Goal: Task Accomplishment & Management: Use online tool/utility

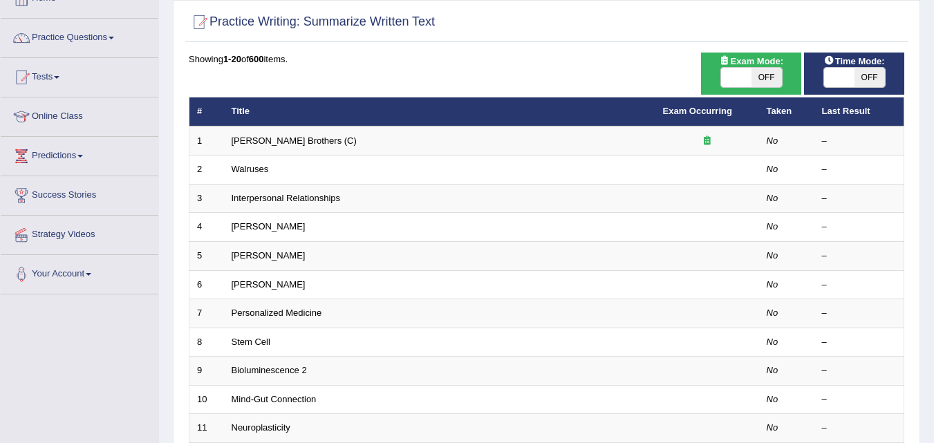
scroll to position [190, 0]
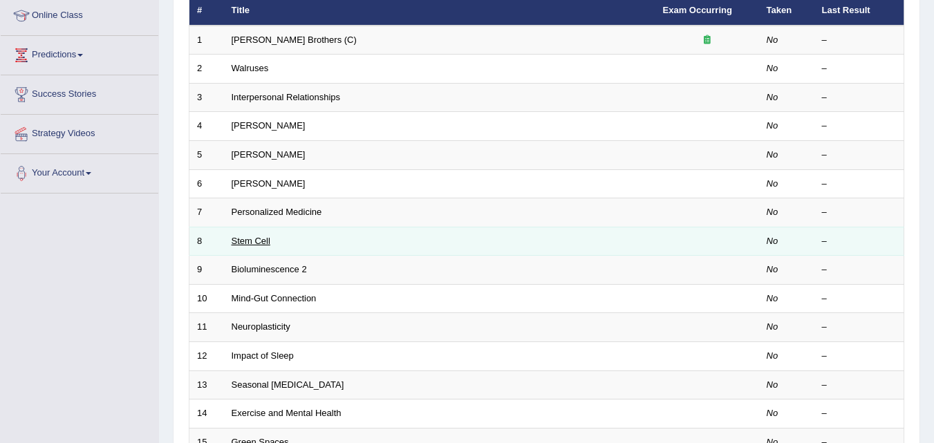
click at [258, 239] on link "Stem Cell" at bounding box center [251, 241] width 39 height 10
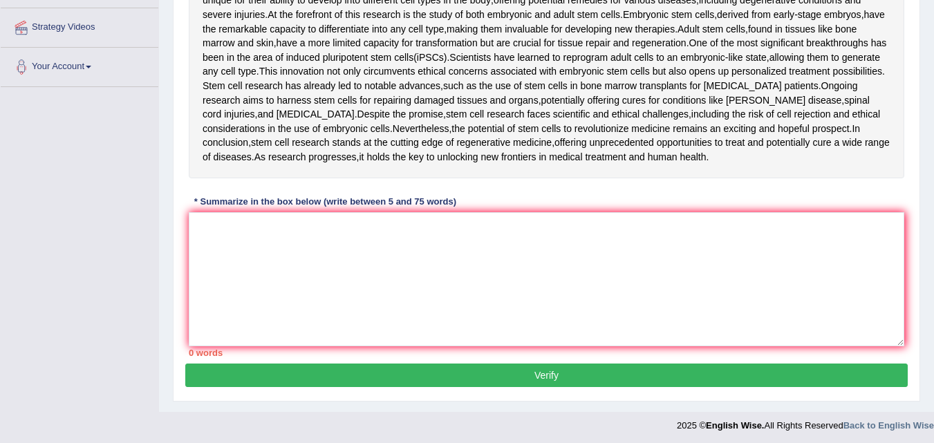
scroll to position [300, 0]
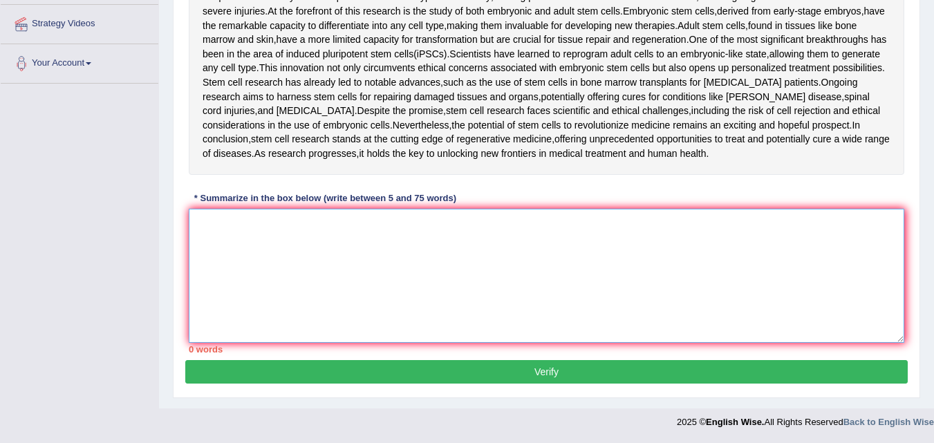
click at [228, 264] on textarea at bounding box center [547, 276] width 716 height 134
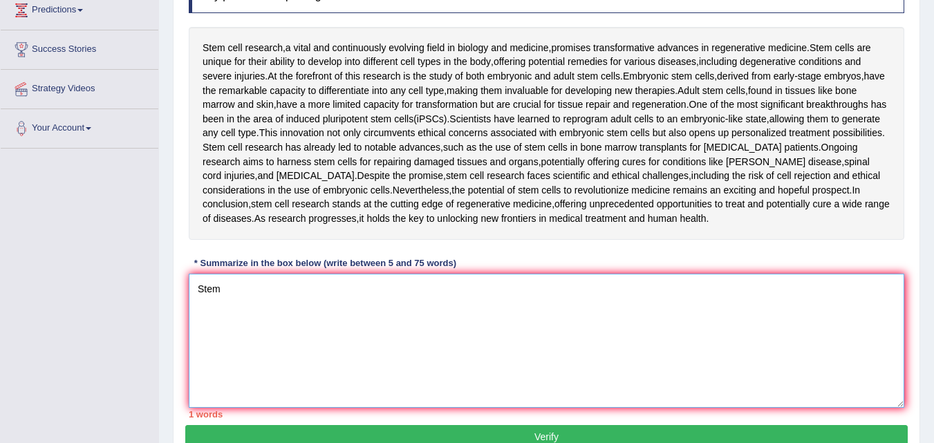
scroll to position [224, 0]
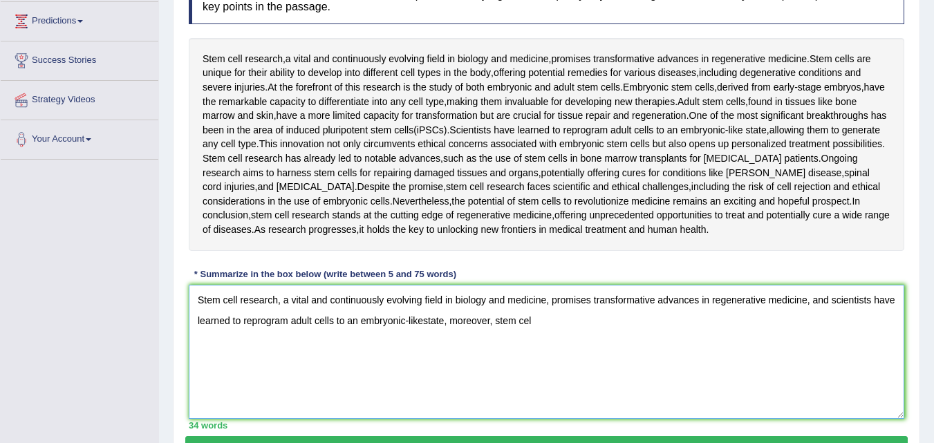
type textarea "Stem cell research, a vital and continuously evolving field in biology and medi…"
